Goal: Navigation & Orientation: Find specific page/section

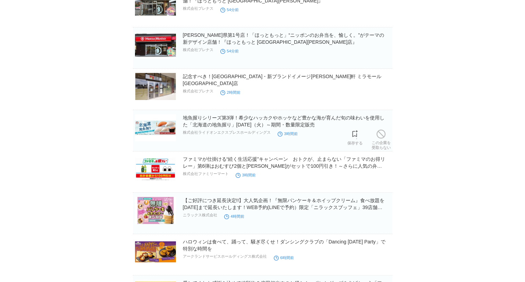
scroll to position [139, 0]
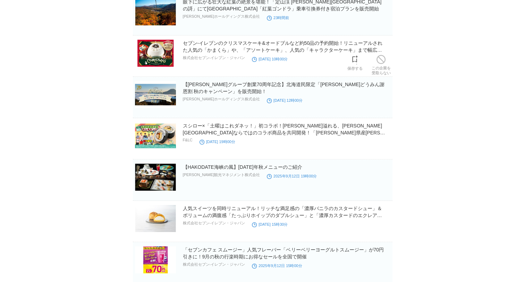
scroll to position [451, 0]
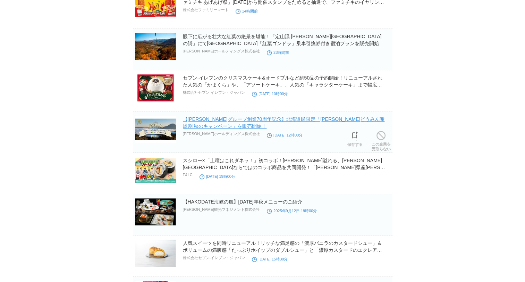
click at [186, 121] on link "【[PERSON_NAME]グループ創業70周年記念】北海道民限定「[PERSON_NAME]どうみん謝恩割 秋のキャンペーン」を販売開始！" at bounding box center [284, 122] width 202 height 12
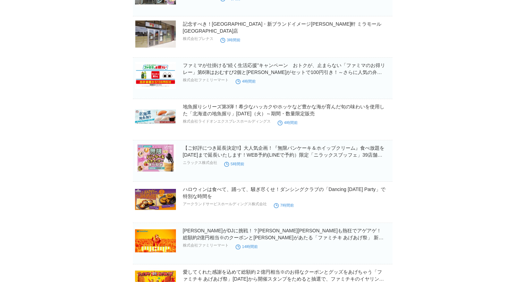
scroll to position [173, 0]
